Goal: Information Seeking & Learning: Compare options

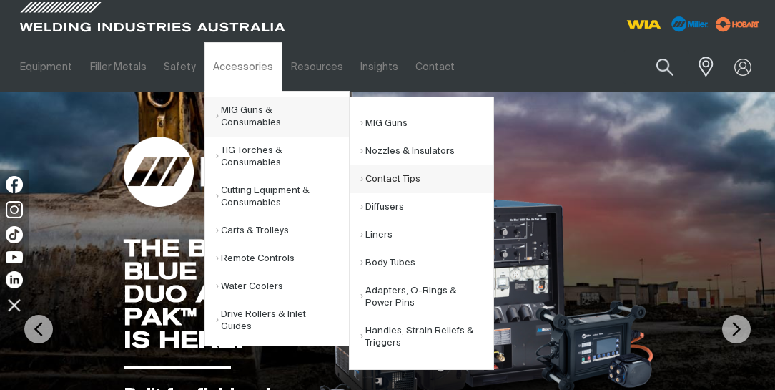
click at [393, 182] on link "Contact Tips" at bounding box center [426, 179] width 133 height 28
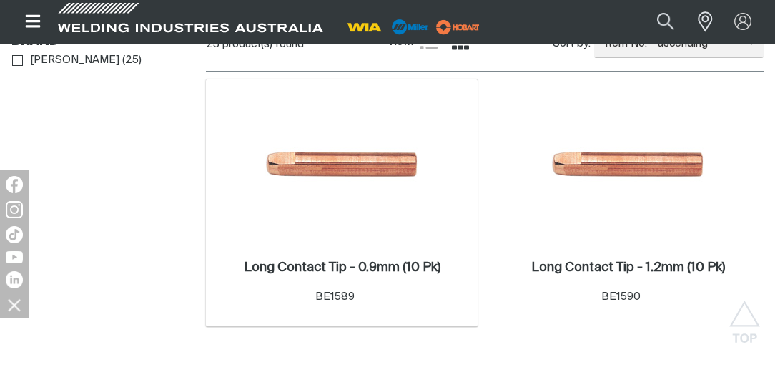
scroll to position [408, 0]
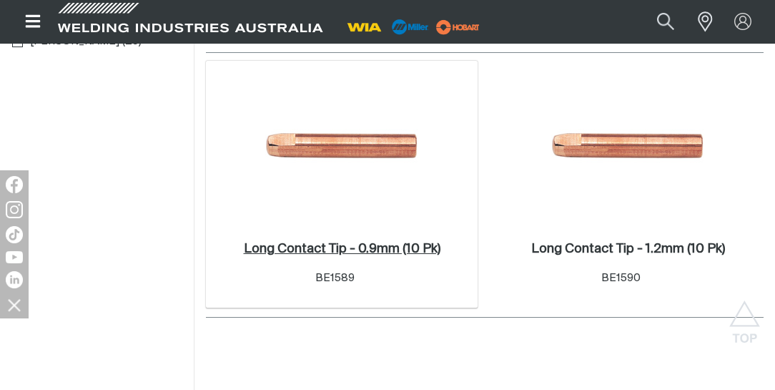
click at [352, 245] on h2 "Long Contact Tip - 0.9mm (10 Pk) ." at bounding box center [342, 248] width 197 height 13
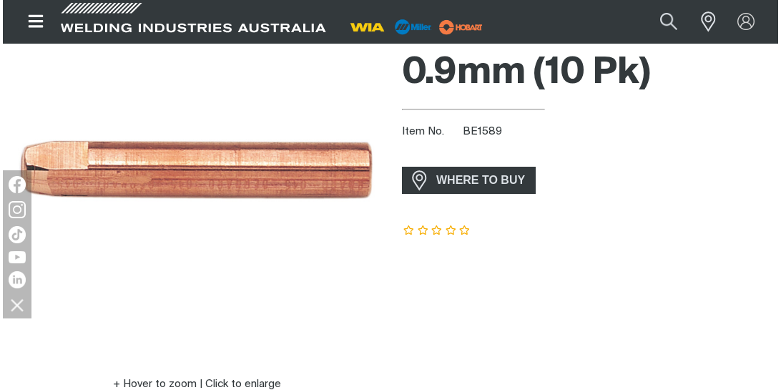
scroll to position [163, 0]
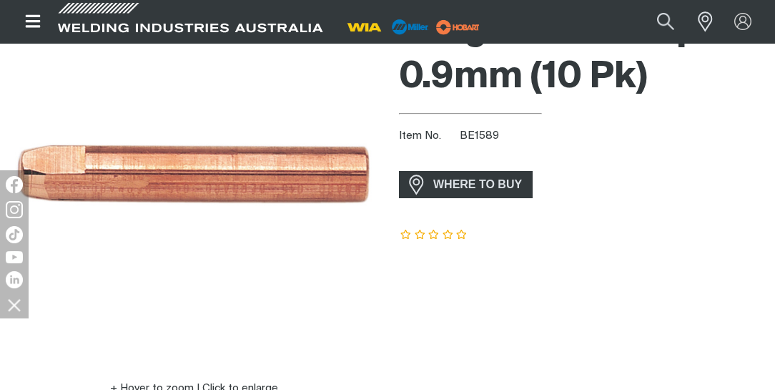
click at [31, 23] on icon "Open top menu" at bounding box center [33, 21] width 21 height 17
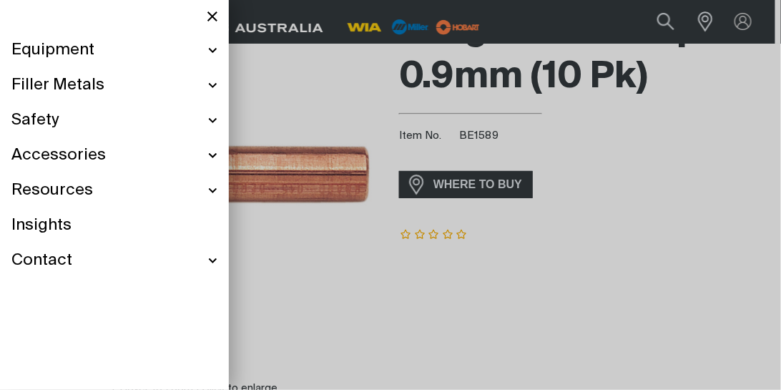
click at [52, 84] on span "Filler Metals" at bounding box center [57, 85] width 93 height 21
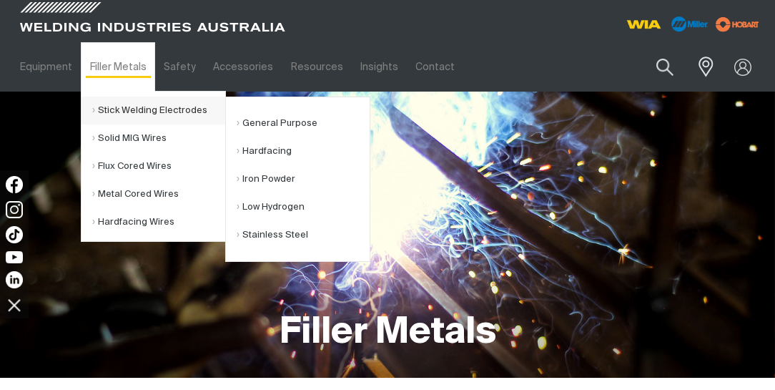
click at [150, 107] on link "Stick Welding Electrodes" at bounding box center [158, 111] width 133 height 28
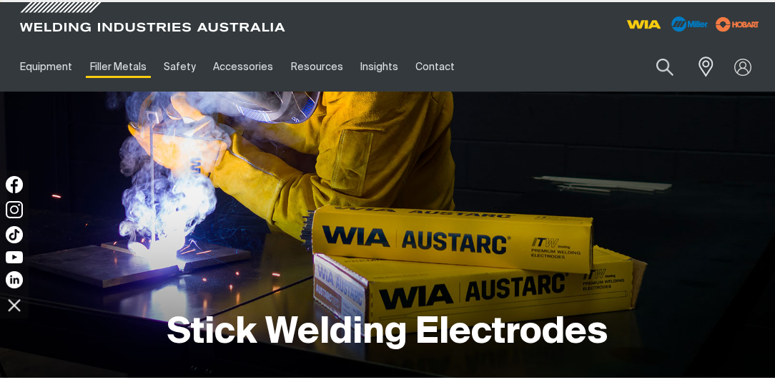
click at [273, 207] on div "Stick Welding Electrodes" at bounding box center [387, 235] width 752 height 286
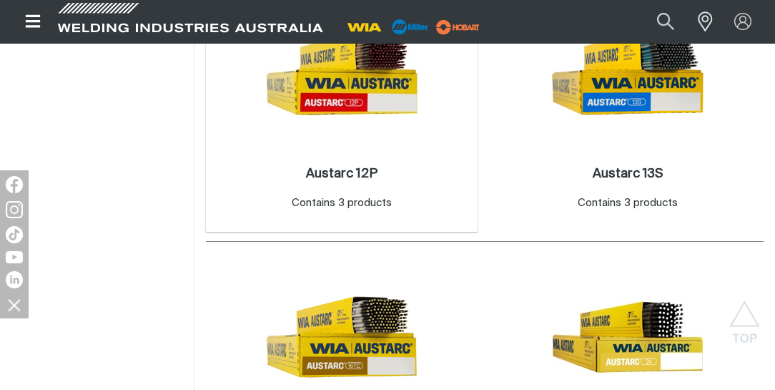
scroll to position [980, 0]
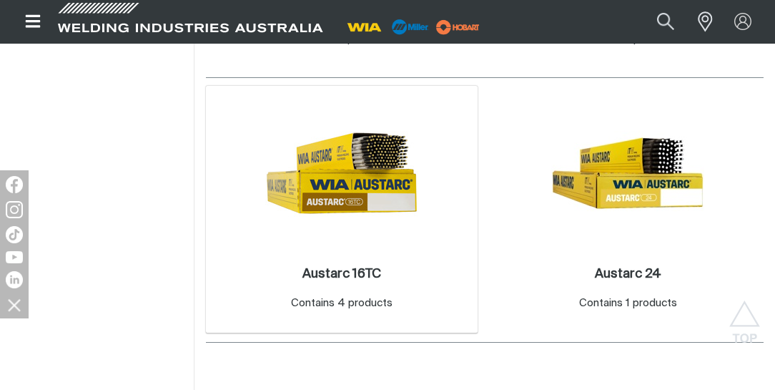
click at [347, 184] on img at bounding box center [341, 173] width 153 height 153
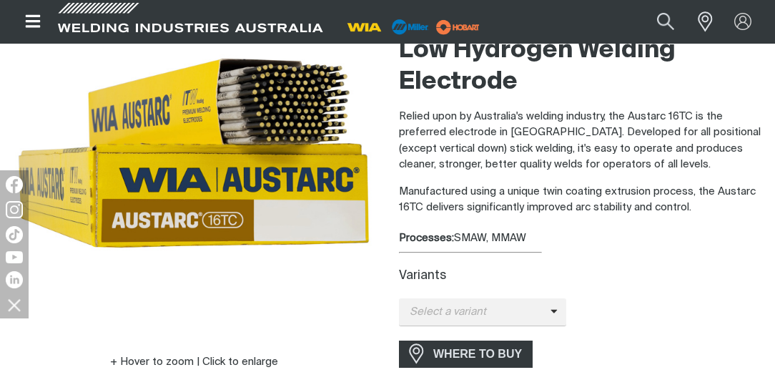
scroll to position [204, 0]
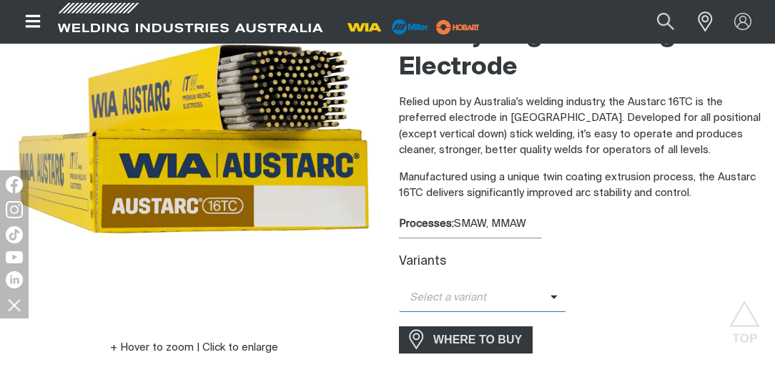
click at [493, 292] on span "Select a variant" at bounding box center [475, 298] width 152 height 16
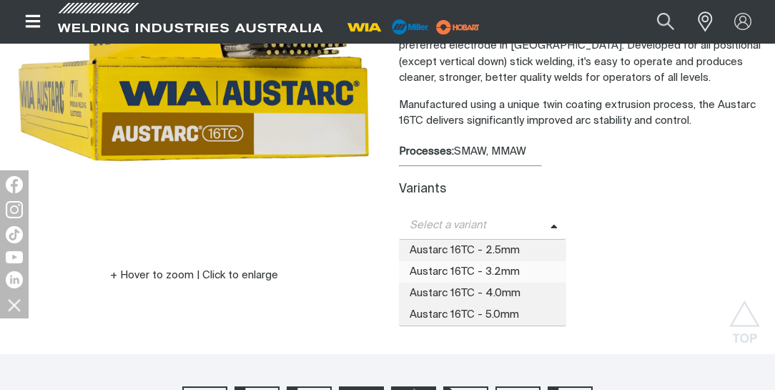
scroll to position [286, 0]
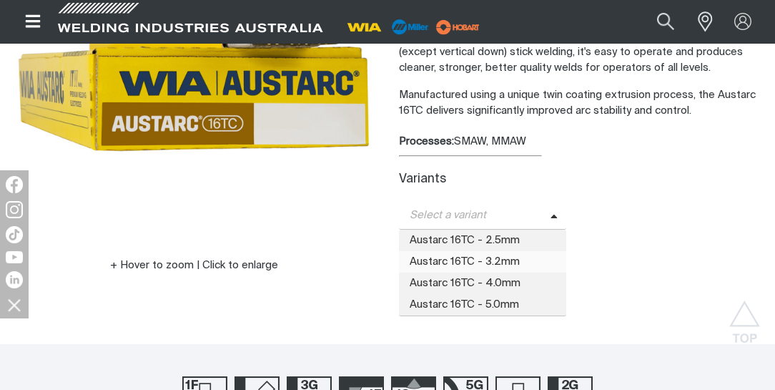
click at [480, 263] on span "Austarc 16TC - 3.2mm" at bounding box center [482, 261] width 167 height 21
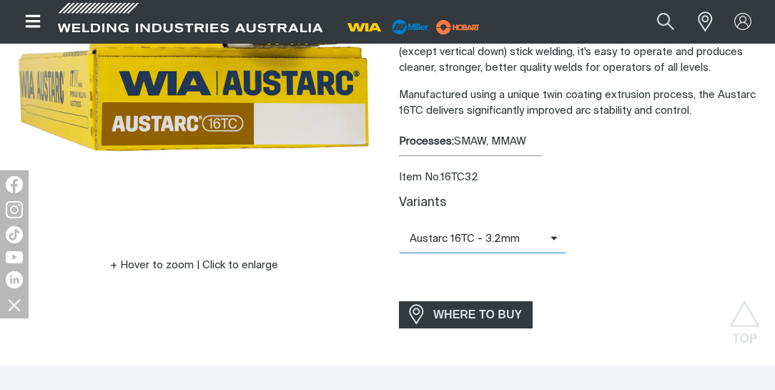
click at [465, 243] on span "Austarc 16TC - 3.2mm" at bounding box center [475, 239] width 152 height 16
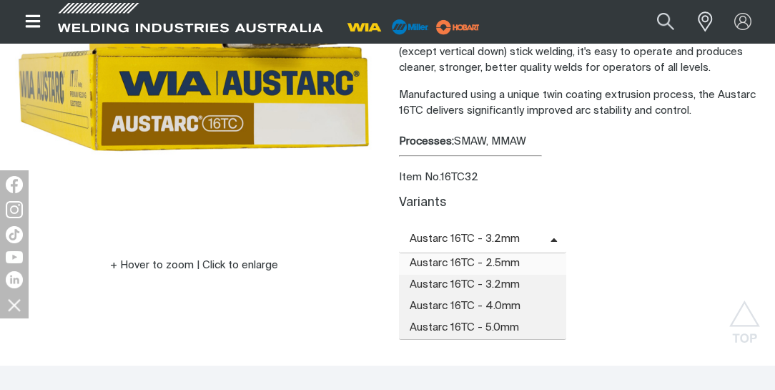
click at [460, 261] on span "Austarc 16TC - 2.5mm" at bounding box center [482, 263] width 167 height 21
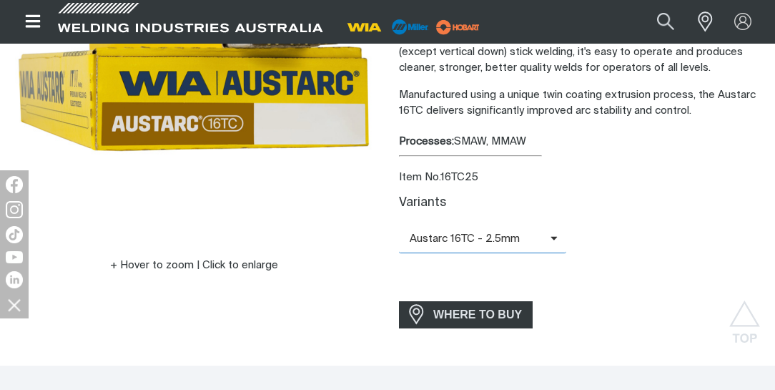
click at [469, 238] on span "Austarc 16TC - 2.5mm" at bounding box center [475, 239] width 152 height 16
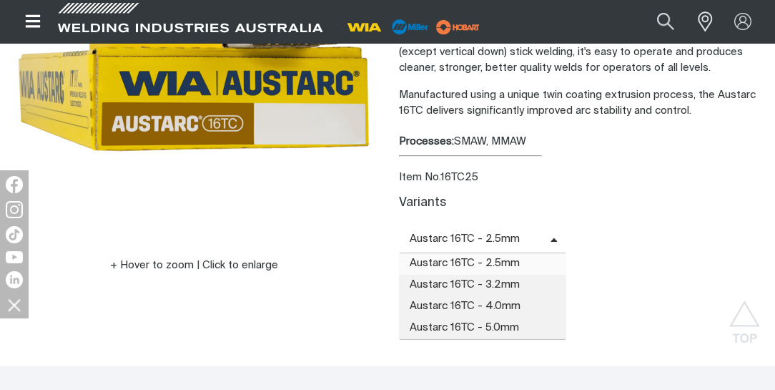
click at [476, 305] on span "Austarc 16TC - 4.0mm" at bounding box center [482, 306] width 167 height 21
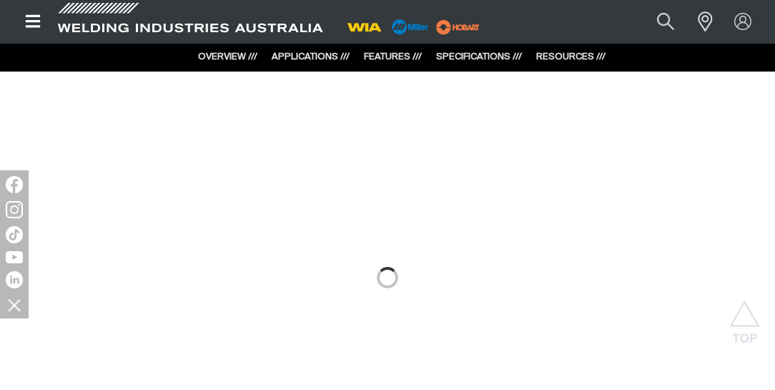
scroll to position [1674, 0]
